Goal: Information Seeking & Learning: Stay updated

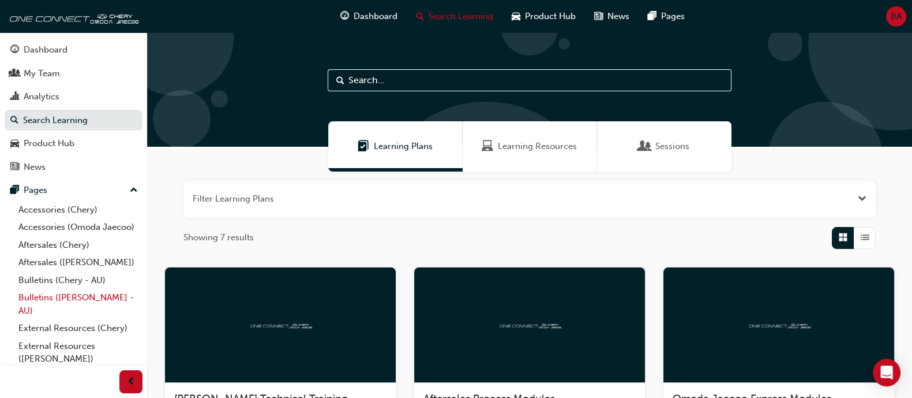
click at [93, 312] on link "Bulletins ([PERSON_NAME] - AU)" at bounding box center [78, 304] width 129 height 31
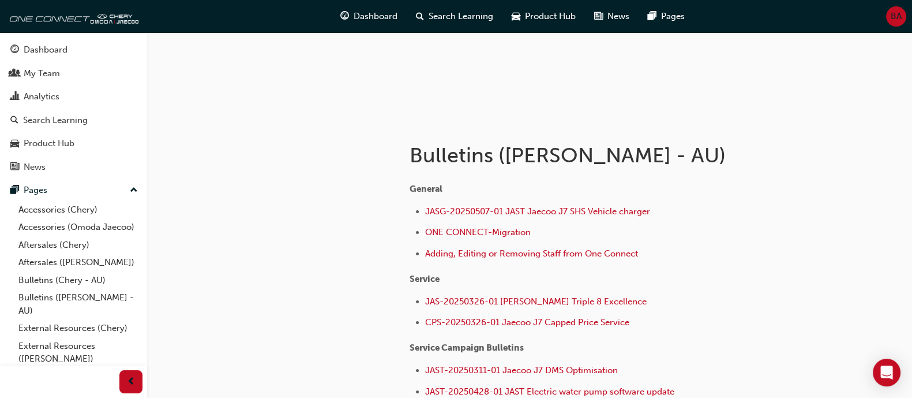
scroll to position [216, 0]
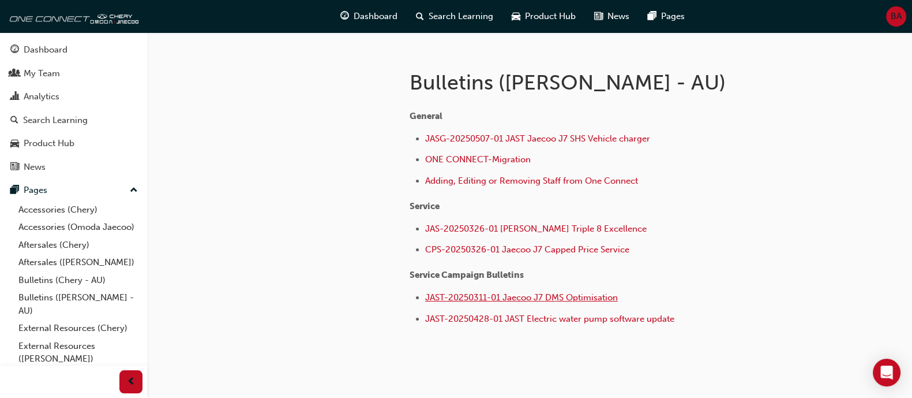
click at [542, 300] on span "JAST-20250311-01 Jaecoo J7 DMS Optimisation" at bounding box center [521, 297] width 193 height 10
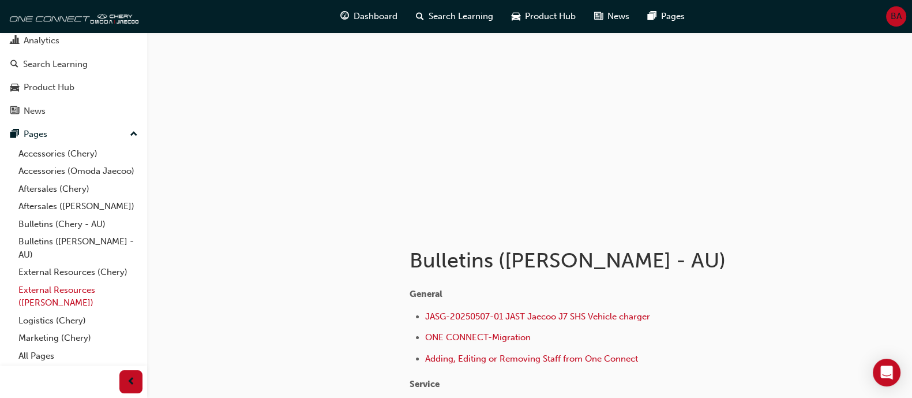
scroll to position [72, 0]
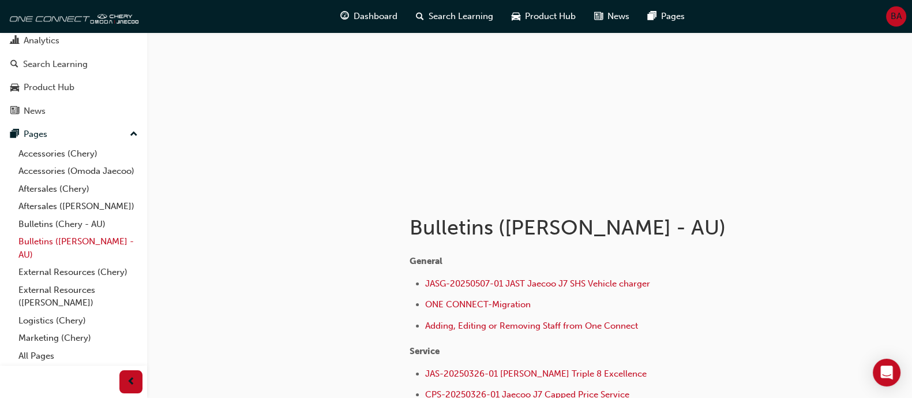
click at [95, 249] on link "Bulletins ([PERSON_NAME] - AU)" at bounding box center [78, 248] width 129 height 31
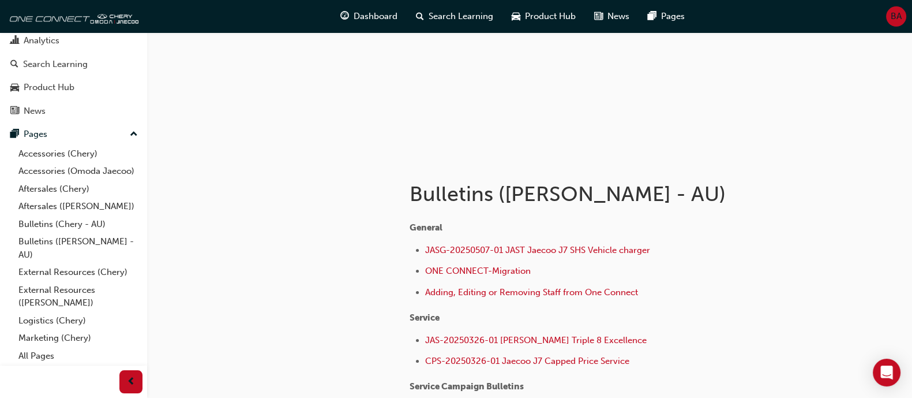
scroll to position [216, 0]
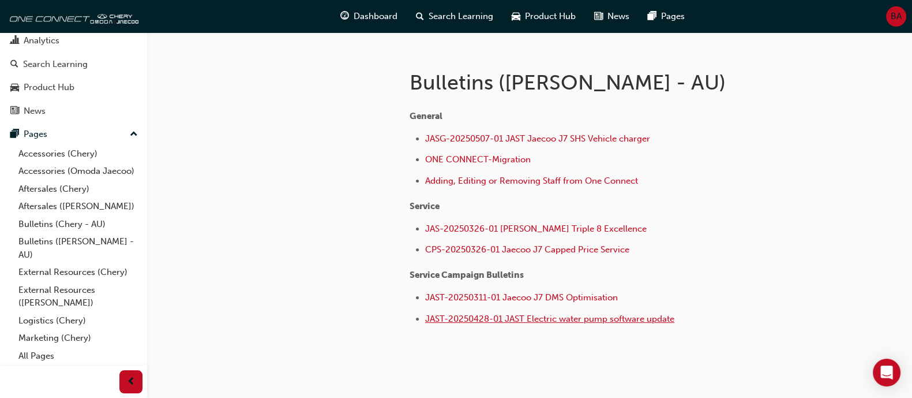
click at [464, 319] on span "JAST-20250428-01 JAST Electric water pump software update" at bounding box center [549, 318] width 249 height 10
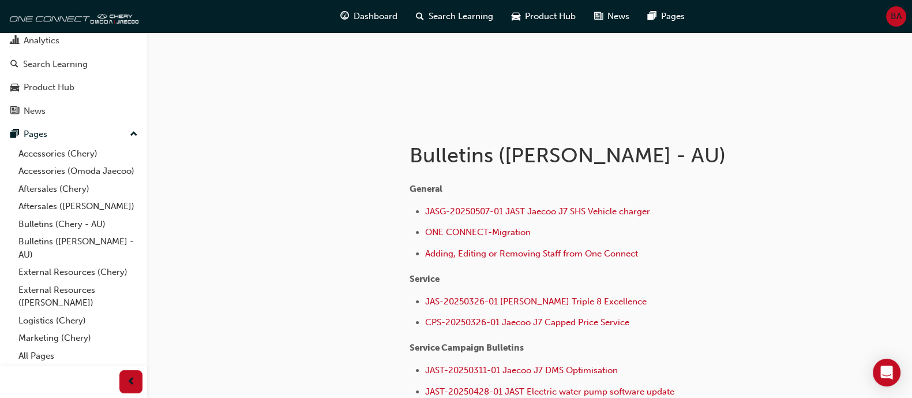
scroll to position [70, 0]
